Goal: Task Accomplishment & Management: Manage account settings

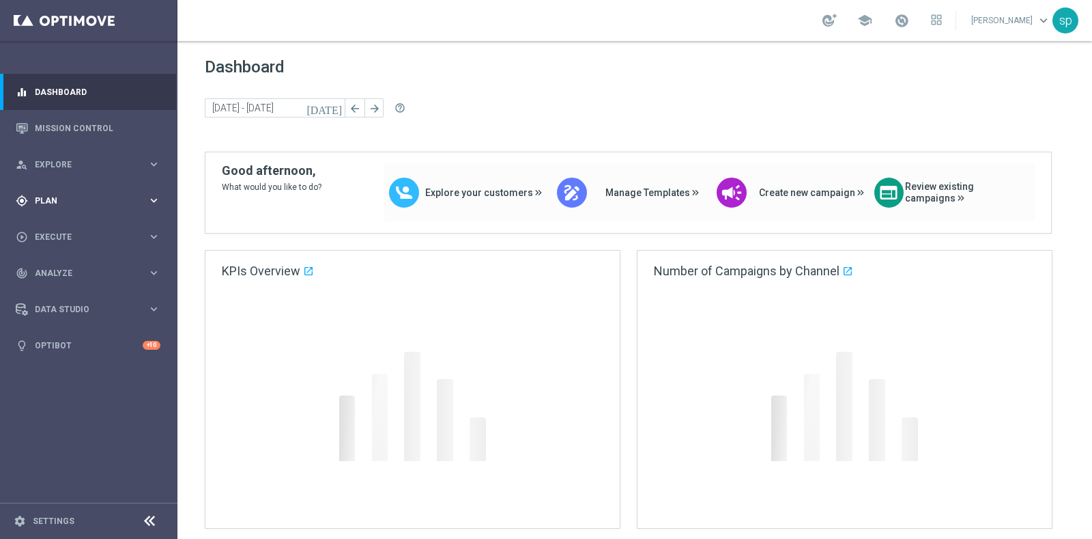
click at [54, 201] on span "Plan" at bounding box center [91, 201] width 113 height 8
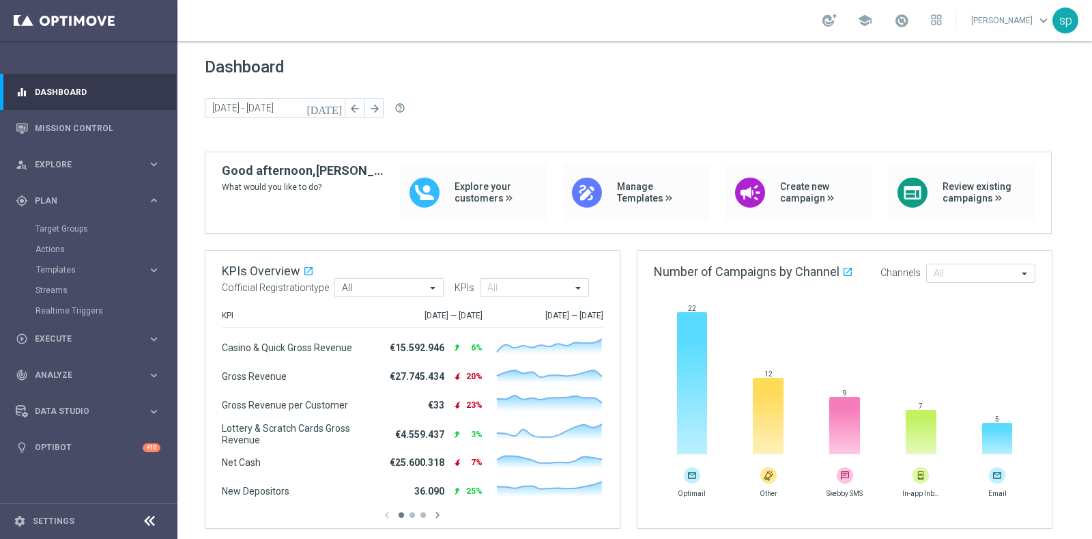
click at [57, 234] on div "Target Groups" at bounding box center [105, 228] width 141 height 20
click at [70, 226] on link "Target Groups" at bounding box center [88, 228] width 106 height 11
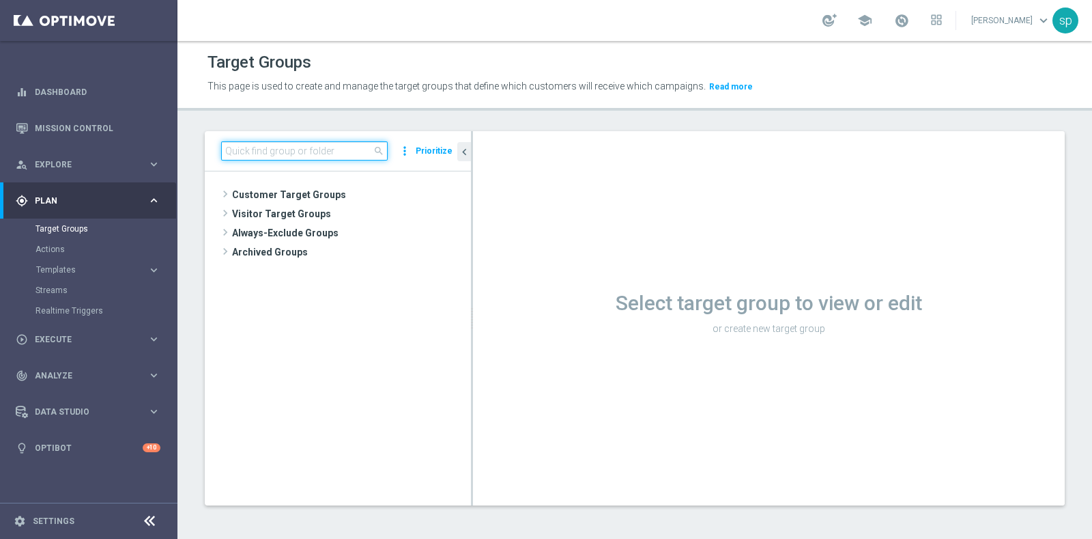
click at [322, 156] on input at bounding box center [304, 150] width 167 height 19
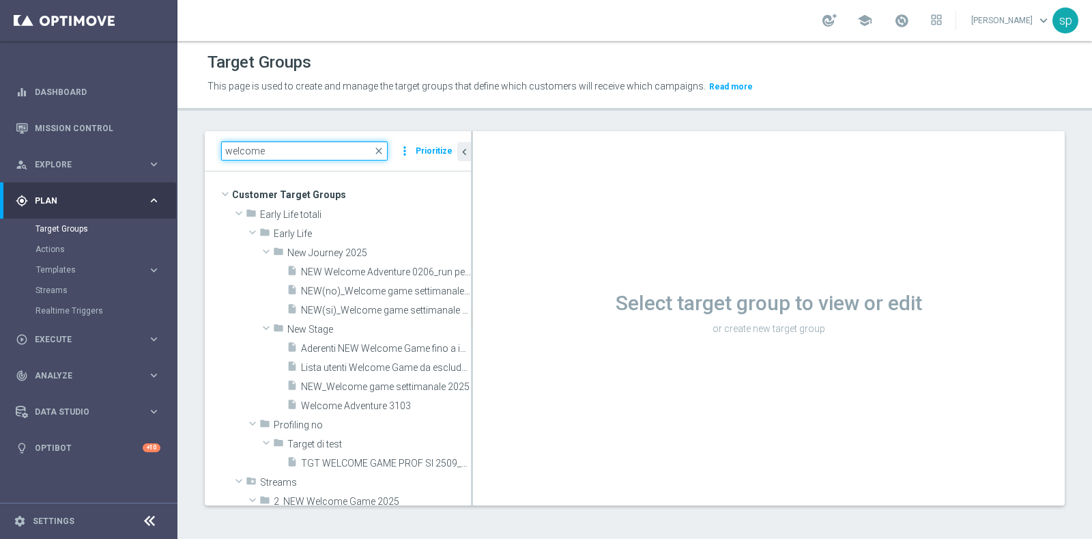
type input "welcome"
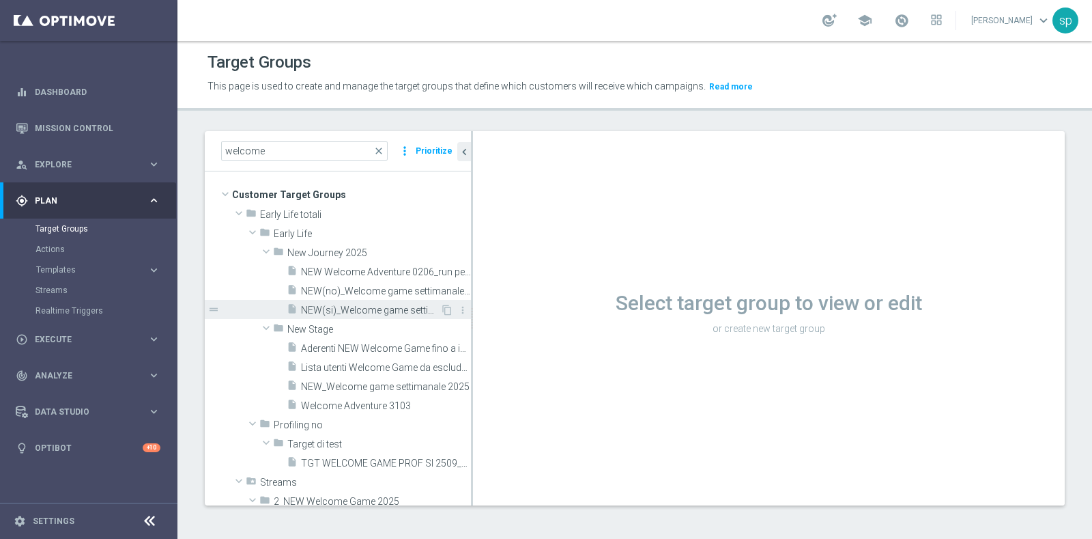
click at [395, 309] on span "NEW(si)_Welcome game settimanale 2025" at bounding box center [370, 310] width 139 height 12
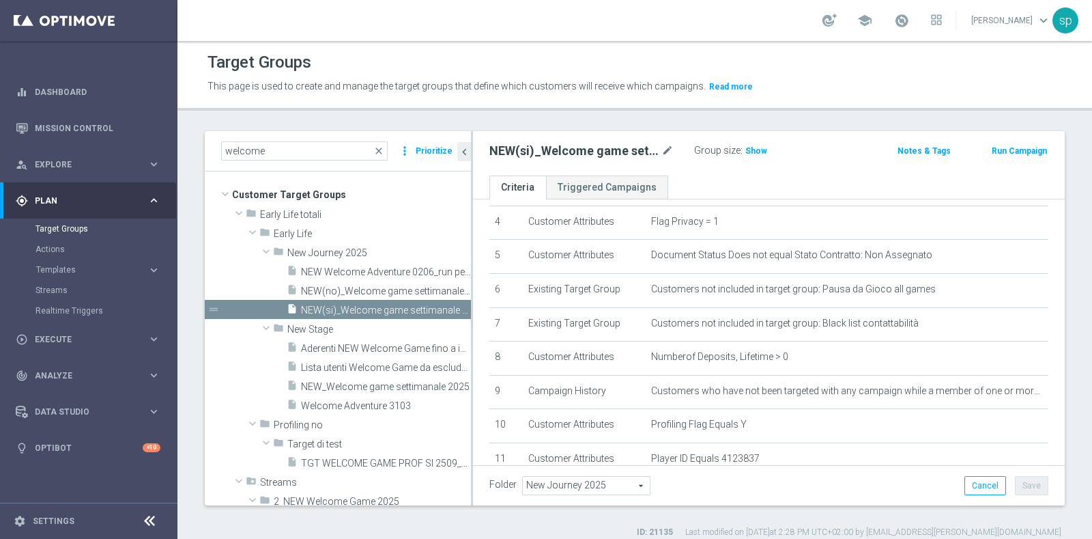
scroll to position [170, 0]
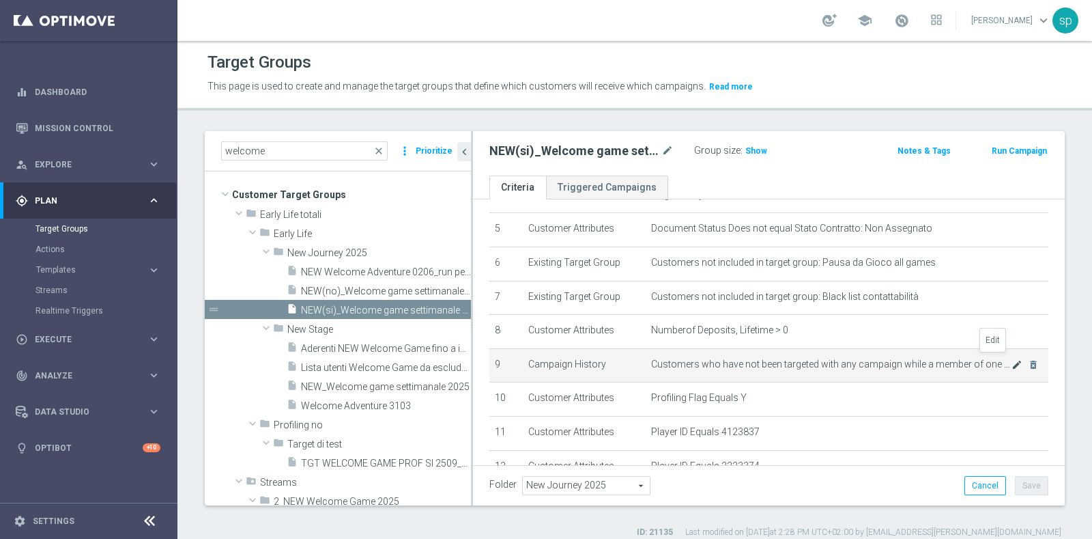
click at [1012, 359] on icon "mode_edit" at bounding box center [1017, 364] width 11 height 11
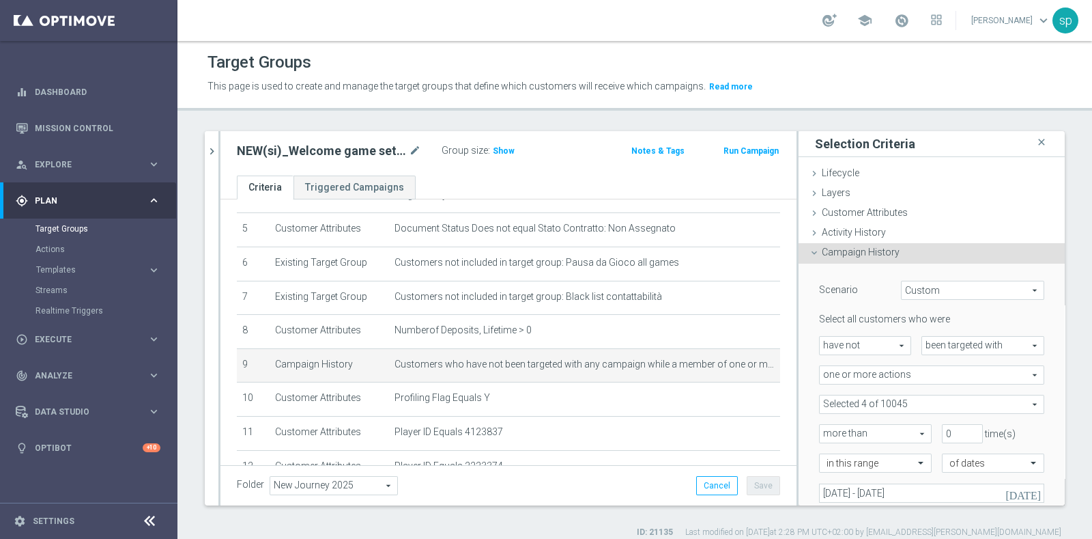
click at [936, 400] on span at bounding box center [932, 404] width 224 height 18
click at [847, 428] on span "Show Selected" at bounding box center [863, 432] width 51 height 10
click at [834, 429] on input "Show Selected" at bounding box center [829, 433] width 9 height 9
checkbox input "true"
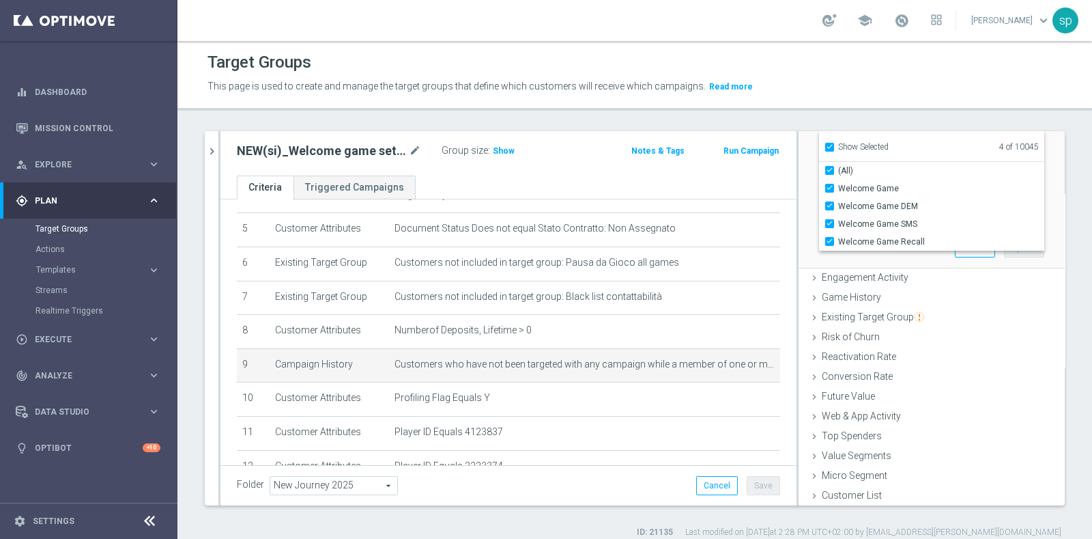
scroll to position [0, 0]
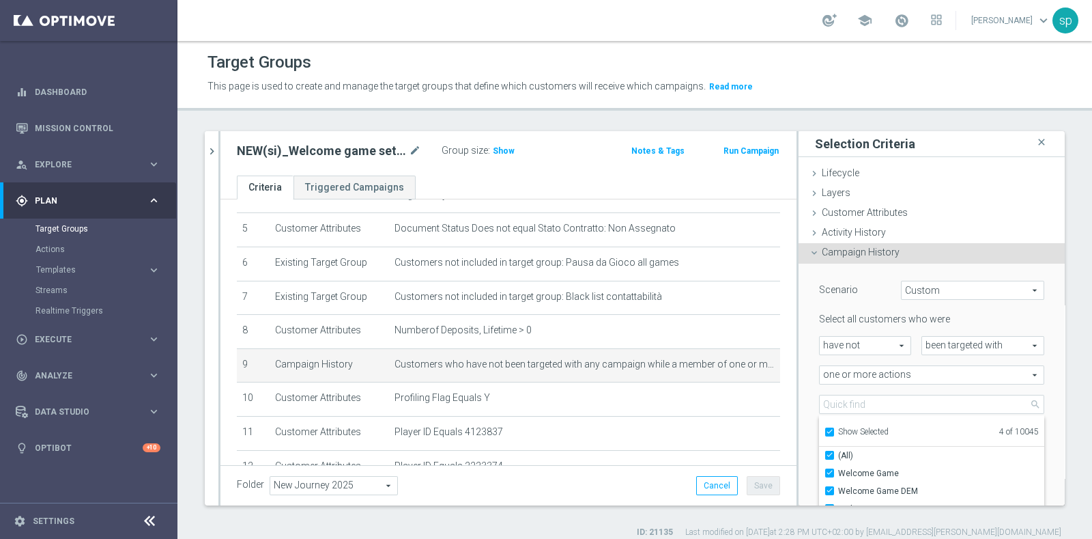
click at [1034, 367] on div "Scenario Custom Custom arrow_drop_down search Select all customers who were hav…" at bounding box center [932, 409] width 266 height 290
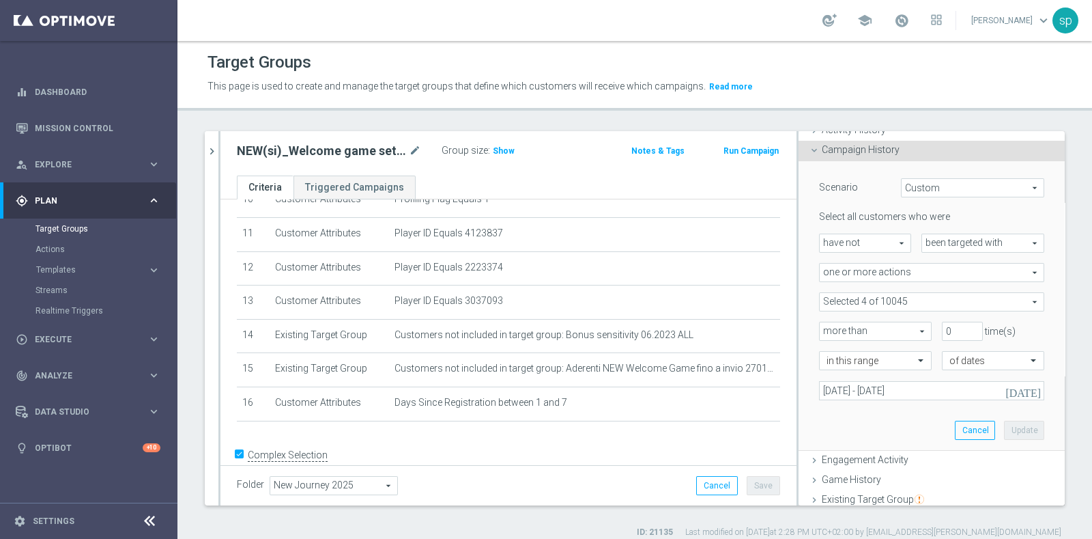
scroll to position [370, 0]
click at [1011, 387] on icon "[DATE]" at bounding box center [1024, 390] width 37 height 12
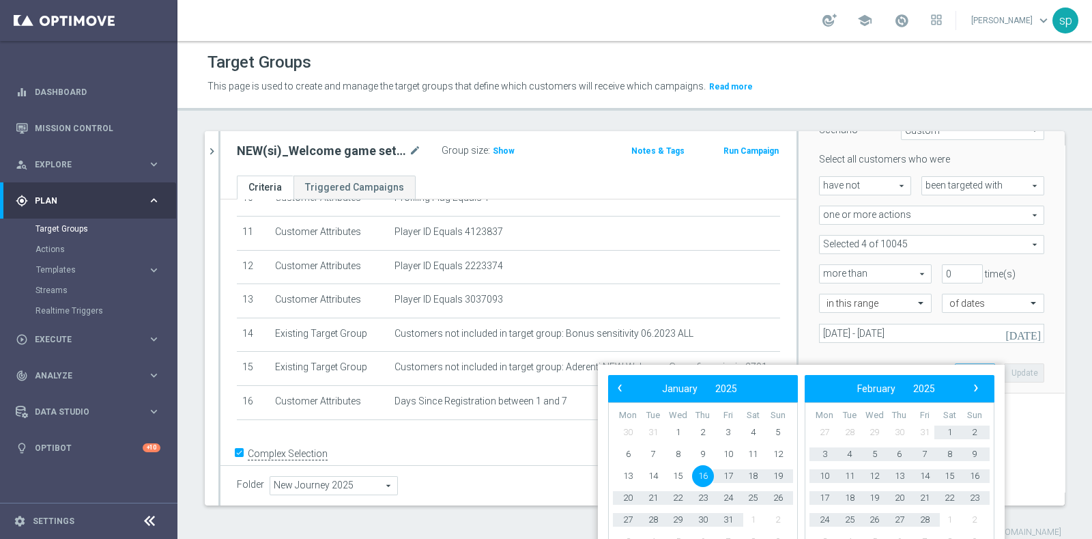
scroll to position [170, 0]
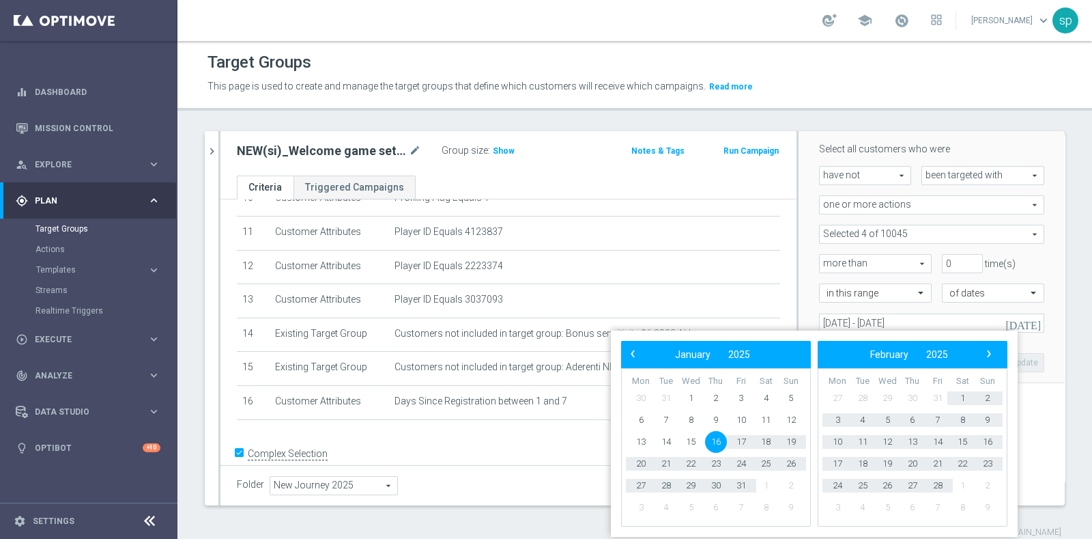
click at [1073, 446] on div "welcome close more_vert Prioritize Customer Target Groups library_add create_ne…" at bounding box center [634, 334] width 915 height 407
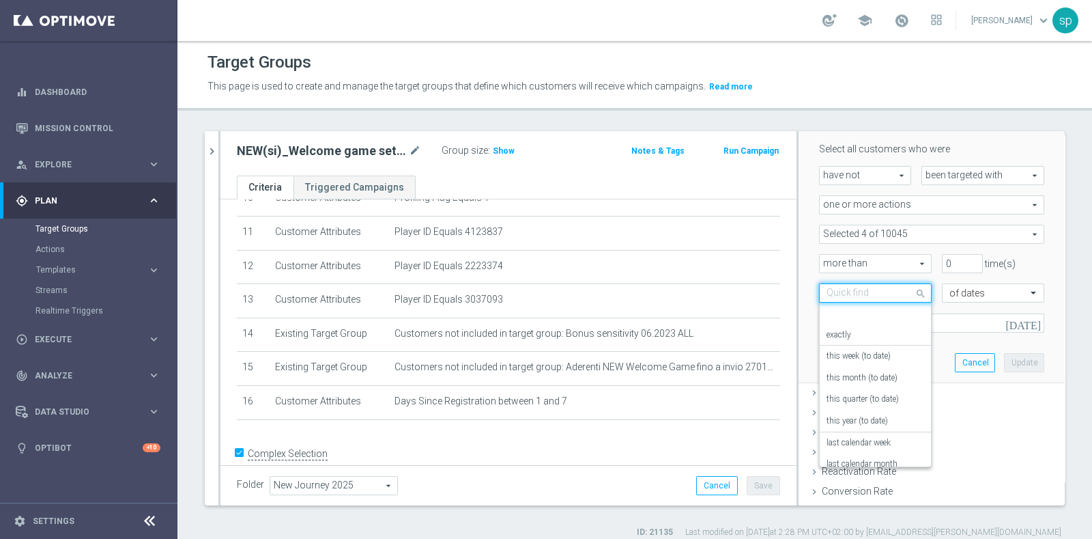
click at [900, 298] on div "Quick find in this range" at bounding box center [875, 292] width 113 height 19
click at [887, 312] on div "during the previous" at bounding box center [876, 313] width 98 height 22
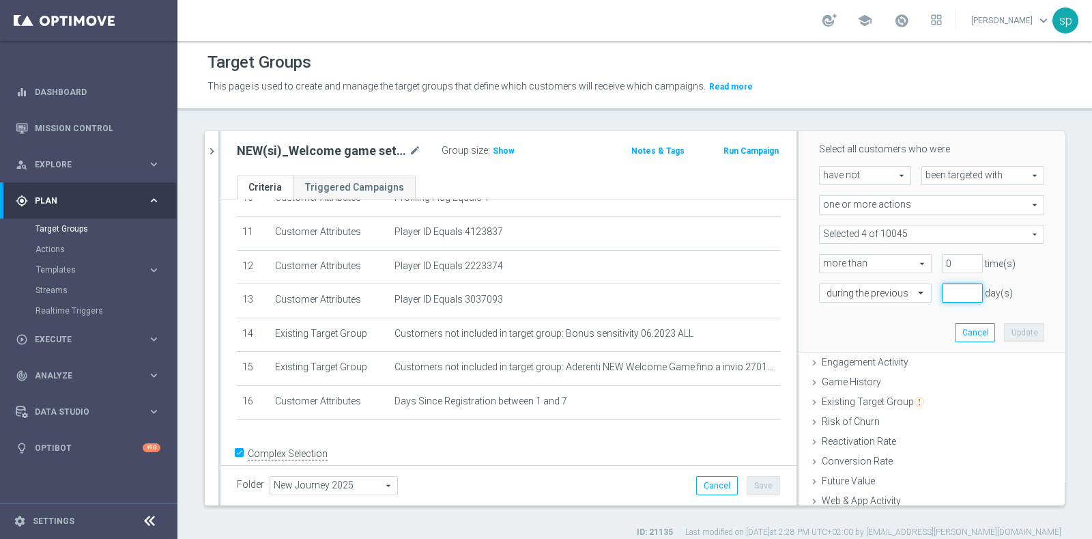
click at [942, 289] on input "number" at bounding box center [962, 292] width 41 height 19
type input "365"
click at [1004, 326] on button "Update" at bounding box center [1024, 332] width 40 height 19
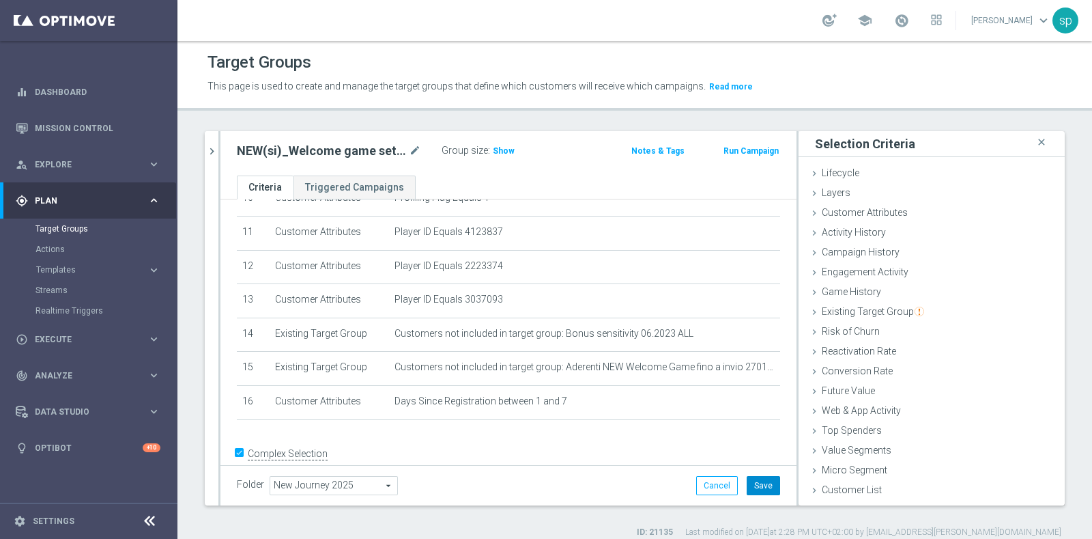
click at [757, 488] on button "Save" at bounding box center [763, 485] width 33 height 19
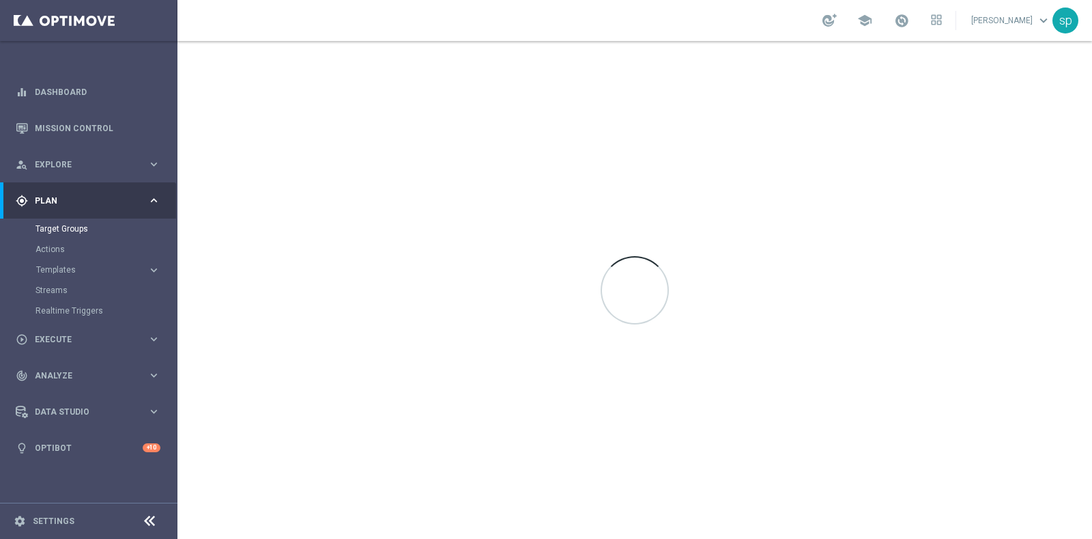
click at [52, 296] on div "Streams" at bounding box center [105, 290] width 141 height 20
click at [50, 289] on link "Streams" at bounding box center [88, 290] width 106 height 11
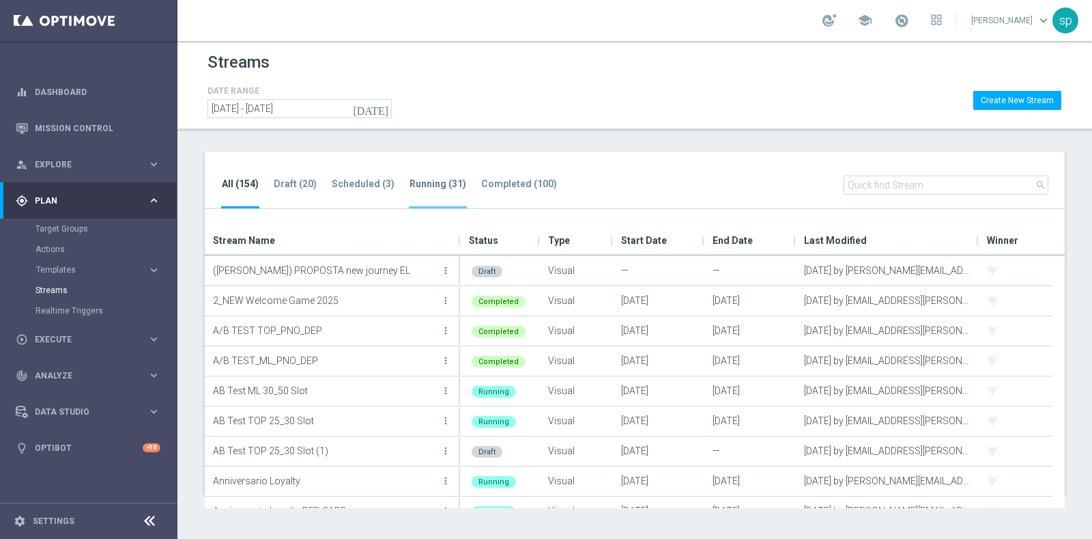
click at [430, 179] on tab-header "Running (31)" at bounding box center [438, 184] width 57 height 12
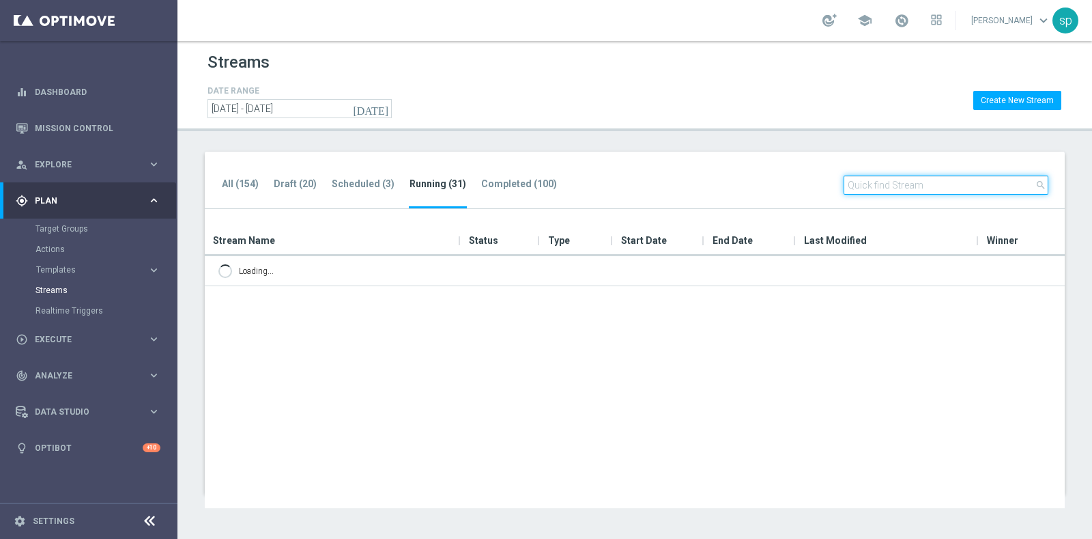
click at [891, 186] on input "text" at bounding box center [946, 184] width 205 height 19
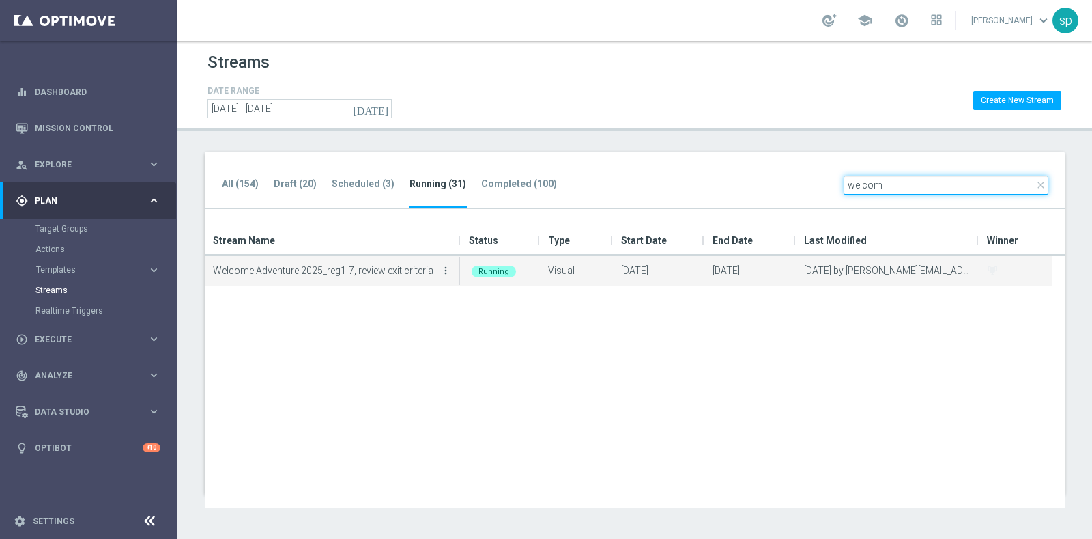
type input "welcom"
click at [449, 271] on icon "more_vert" at bounding box center [445, 270] width 11 height 11
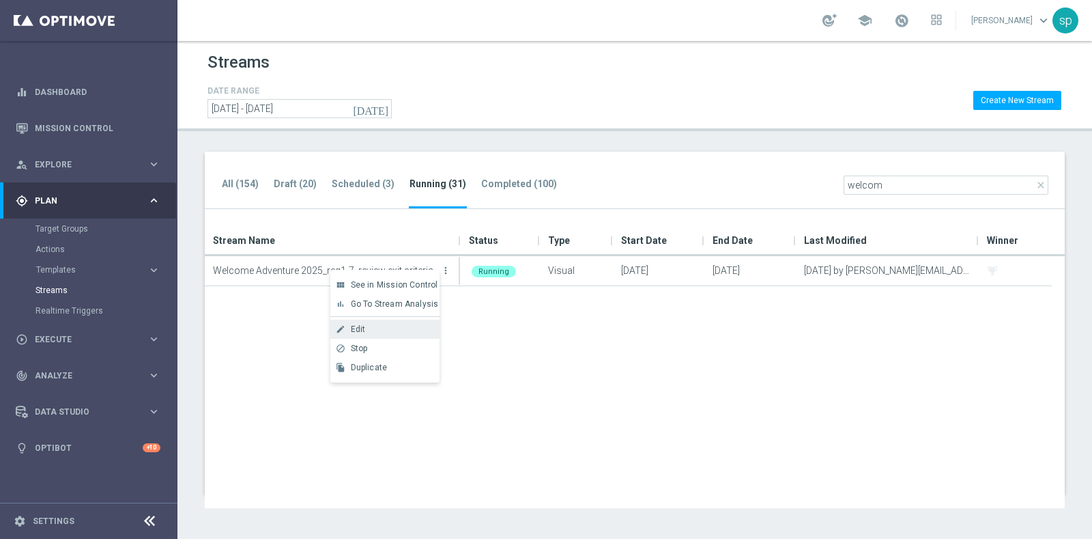
click at [394, 332] on div "Edit" at bounding box center [392, 329] width 83 height 10
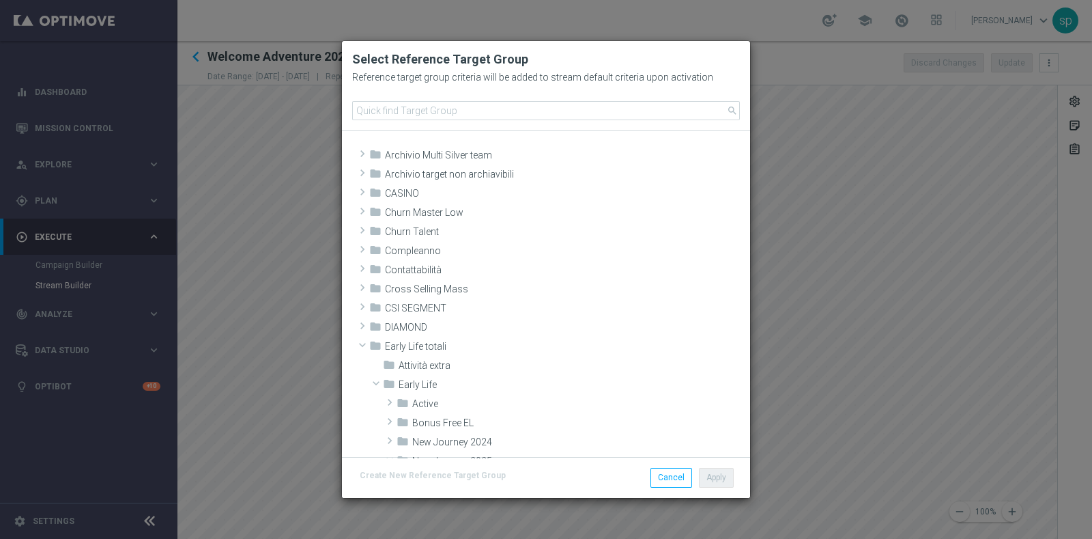
scroll to position [351, 0]
